Goal: Obtain resource: Obtain resource

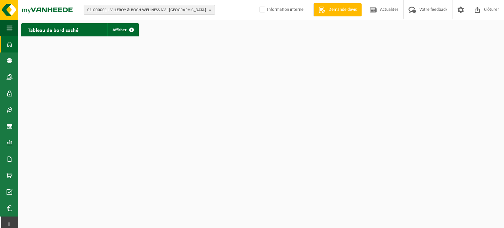
click at [205, 10] on span "01-000001 - VILLEROY & BOCH WELLNESS NV - [GEOGRAPHIC_DATA]" at bounding box center [146, 10] width 119 height 10
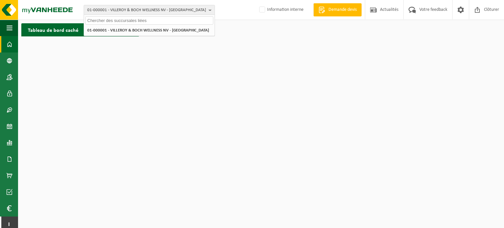
click at [134, 21] on input "text" at bounding box center [149, 20] width 128 height 8
paste input "01-001082"
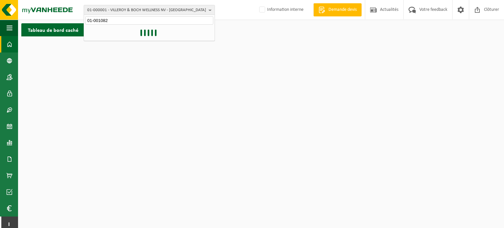
type input "01-001082"
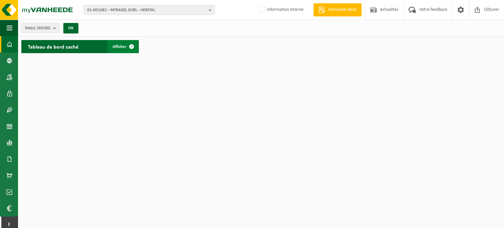
click at [121, 45] on span "Afficher" at bounding box center [120, 47] width 14 height 4
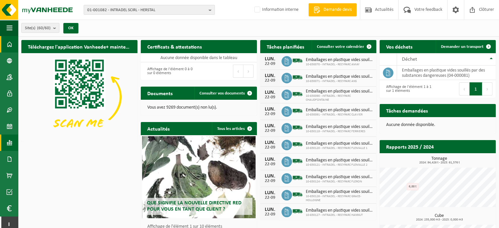
click at [10, 142] on span at bounding box center [10, 143] width 6 height 16
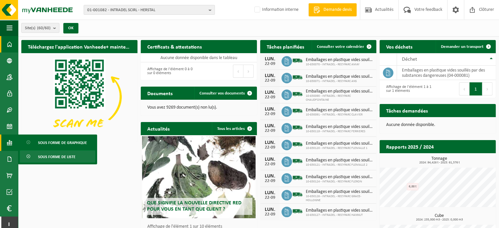
click at [59, 153] on span "Sous forme de liste" at bounding box center [56, 157] width 37 height 12
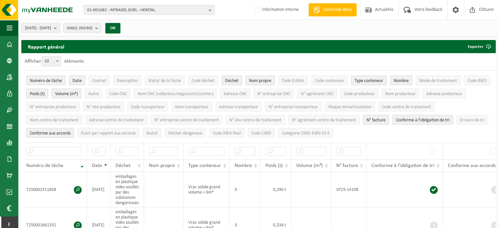
click at [60, 29] on b "submit" at bounding box center [57, 27] width 6 height 9
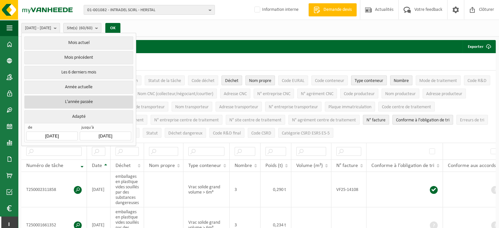
click at [84, 103] on button "L'année passée" at bounding box center [78, 102] width 109 height 13
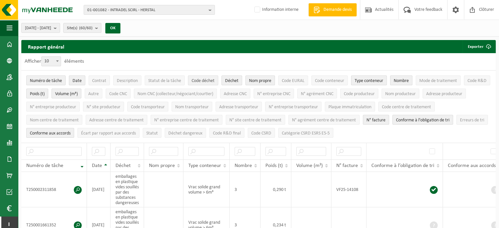
click at [205, 80] on span "Code déchet" at bounding box center [203, 80] width 23 height 5
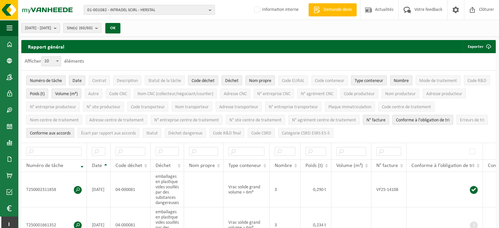
click at [413, 118] on span "Conforme à l’obligation de tri" at bounding box center [423, 120] width 54 height 5
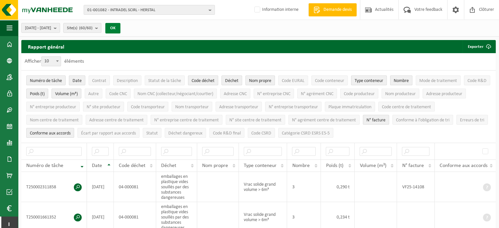
click at [121, 27] on button "OK" at bounding box center [112, 28] width 15 height 11
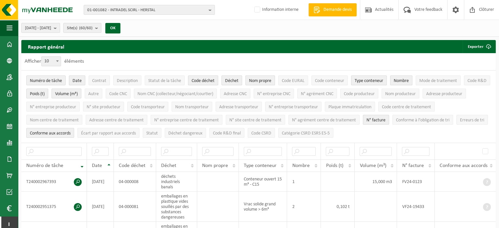
click at [268, 80] on span "Nom propre" at bounding box center [260, 80] width 22 height 5
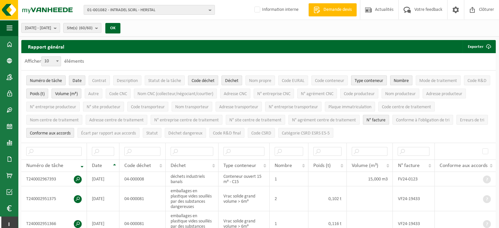
click at [374, 83] on span "Type conteneur" at bounding box center [369, 80] width 29 height 5
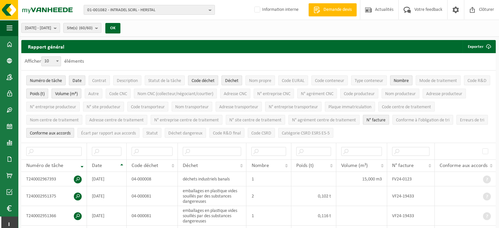
click at [405, 83] on button "Nombre" at bounding box center [401, 81] width 22 height 10
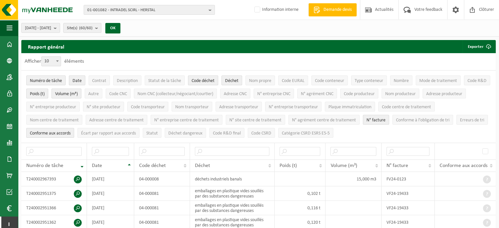
click at [73, 92] on span "Volume (m³)" at bounding box center [66, 94] width 23 height 5
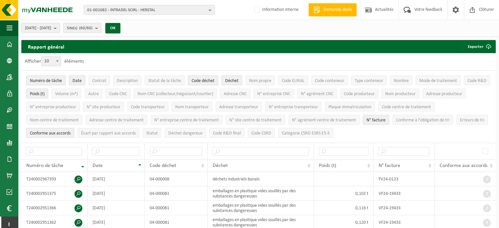
click at [62, 131] on span "Conforme aux accords" at bounding box center [50, 133] width 41 height 5
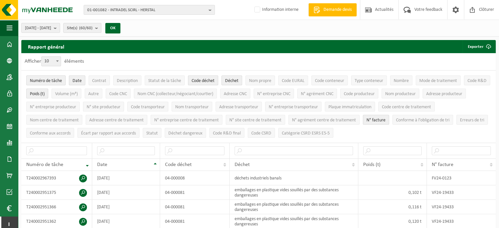
click at [58, 76] on button "Numéro de tâche" at bounding box center [45, 81] width 39 height 10
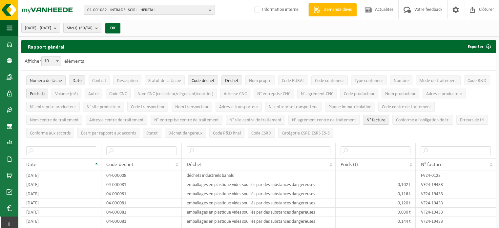
click at [50, 82] on span "Numéro de tâche" at bounding box center [46, 80] width 32 height 5
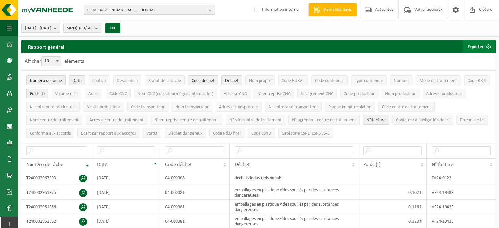
click at [476, 46] on button "Exporter" at bounding box center [479, 46] width 33 height 13
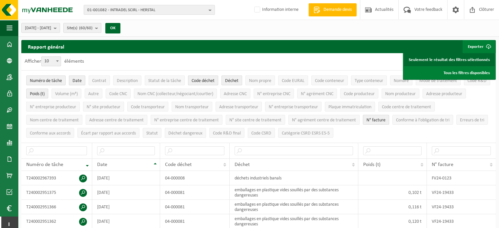
click at [474, 60] on link "Seulement le résultat des filtres sélectionnés" at bounding box center [449, 59] width 91 height 13
